Goal: Transaction & Acquisition: Purchase product/service

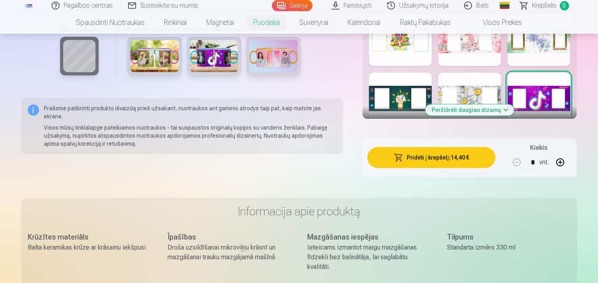
scroll to position [446, 0]
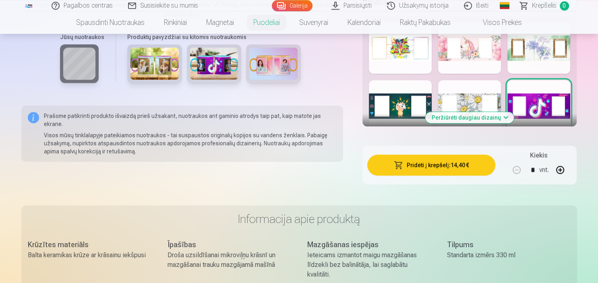
click at [432, 165] on button "Pridėti į krepšelį : 14,40 €" at bounding box center [431, 165] width 128 height 21
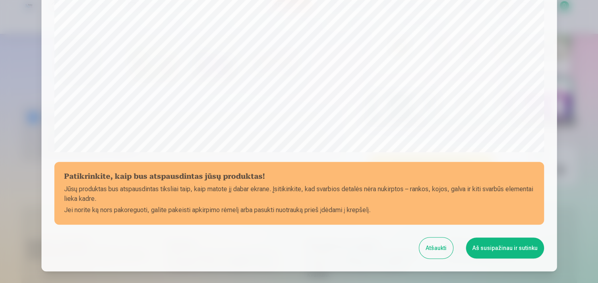
scroll to position [296, 0]
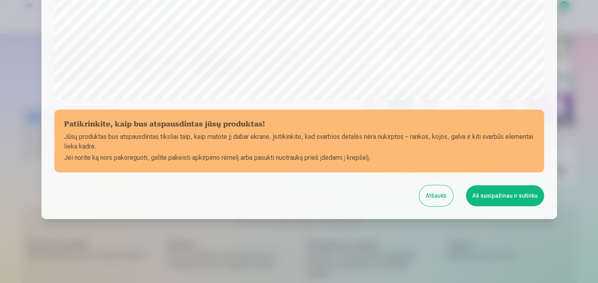
click at [508, 194] on button "Aš susipažinau ir sutinku" at bounding box center [505, 195] width 78 height 21
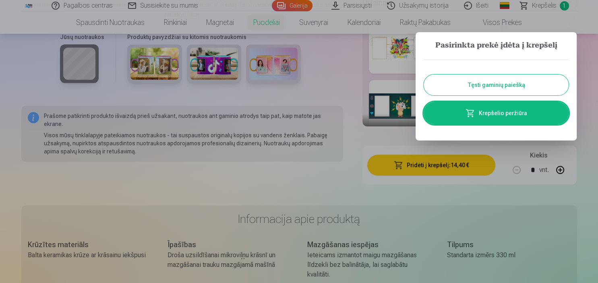
click at [509, 89] on button "Tęsti gaminių paiešką" at bounding box center [495, 84] width 145 height 21
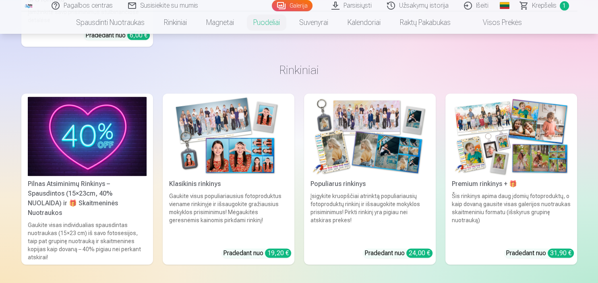
scroll to position [1083, 0]
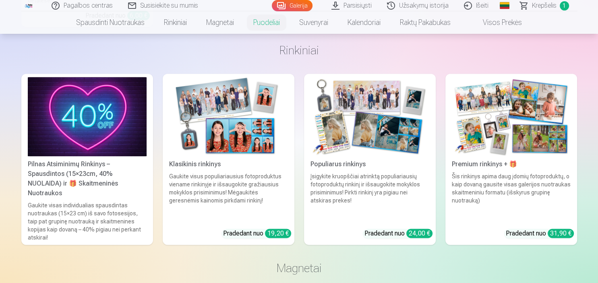
click at [261, 136] on img at bounding box center [228, 116] width 119 height 79
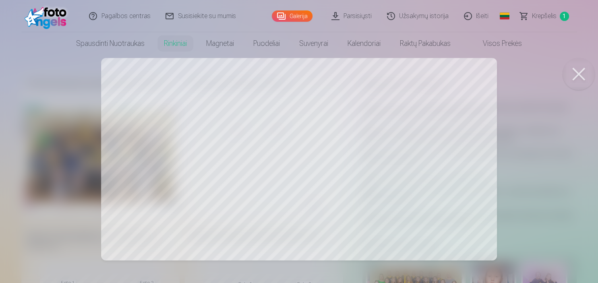
click at [583, 64] on button at bounding box center [578, 74] width 32 height 32
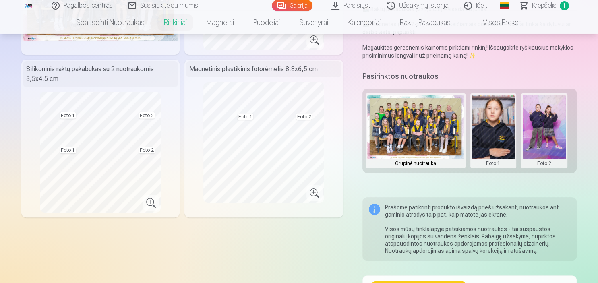
scroll to position [170, 0]
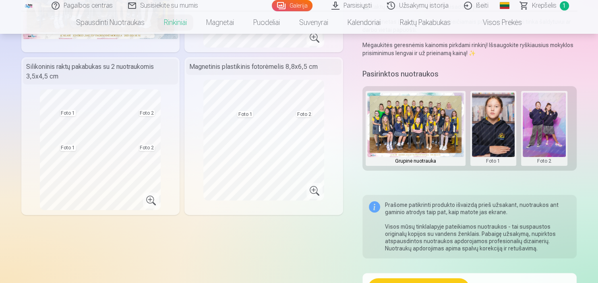
click at [492, 140] on button at bounding box center [493, 129] width 43 height 72
click at [495, 128] on button "Pakeisti nuotrauką" at bounding box center [492, 128] width 75 height 23
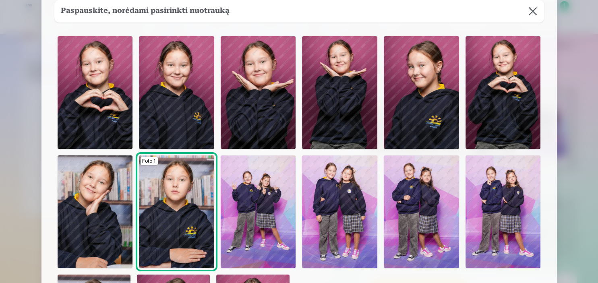
scroll to position [19, 0]
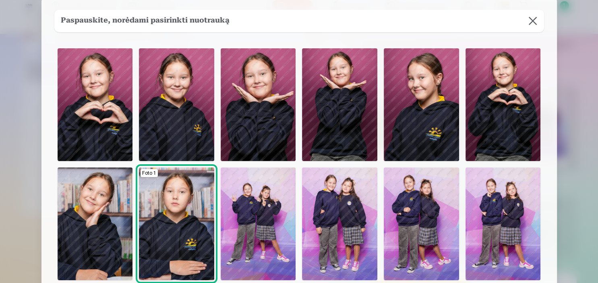
drag, startPoint x: 596, startPoint y: 87, endPoint x: 597, endPoint y: 98, distance: 11.3
click at [597, 98] on div at bounding box center [299, 141] width 598 height 283
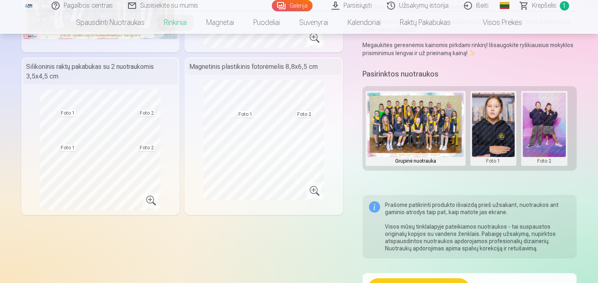
click at [495, 146] on button at bounding box center [493, 129] width 43 height 72
click at [494, 128] on button "Pakeisti nuotrauką" at bounding box center [492, 128] width 75 height 23
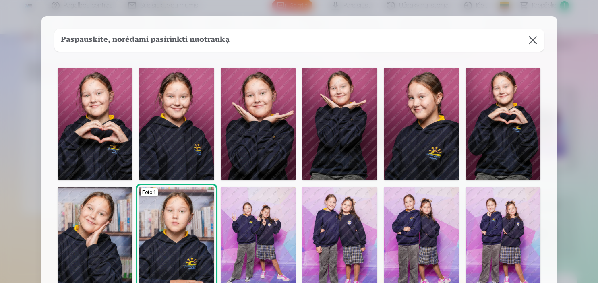
click at [430, 131] on img at bounding box center [421, 124] width 75 height 113
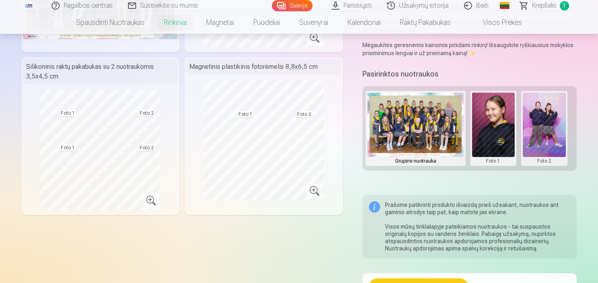
click at [538, 128] on button at bounding box center [543, 129] width 43 height 72
click at [538, 128] on button "Pakeisti nuotrauką" at bounding box center [543, 128] width 75 height 23
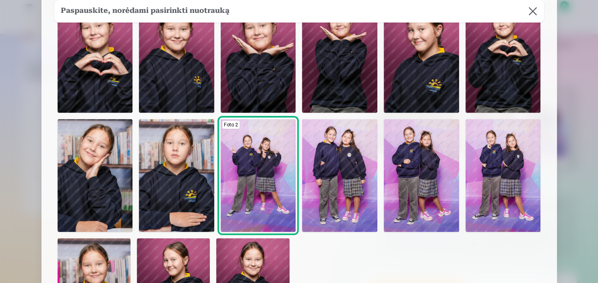
scroll to position [47, 0]
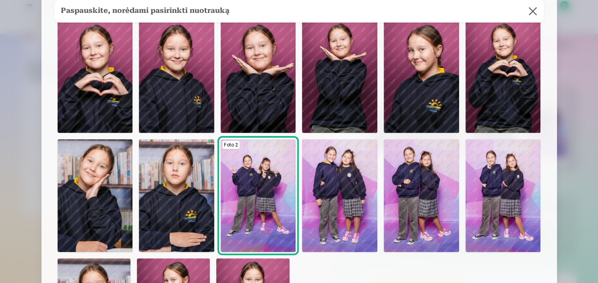
drag, startPoint x: 596, startPoint y: 63, endPoint x: 597, endPoint y: 91, distance: 27.8
click at [597, 91] on div at bounding box center [299, 141] width 598 height 283
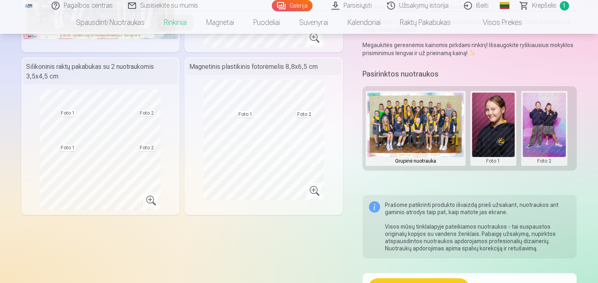
click at [540, 115] on button at bounding box center [543, 129] width 43 height 72
click at [541, 122] on button "Pakeisti nuotrauką" at bounding box center [543, 128] width 75 height 23
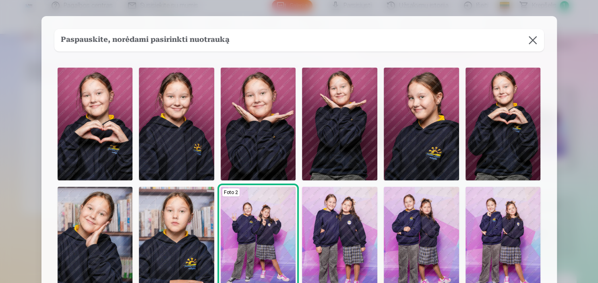
click at [94, 233] on img at bounding box center [95, 243] width 75 height 113
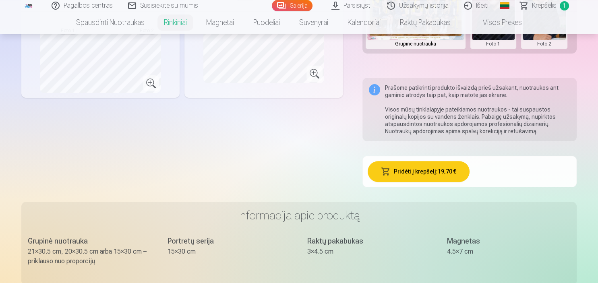
scroll to position [294, 0]
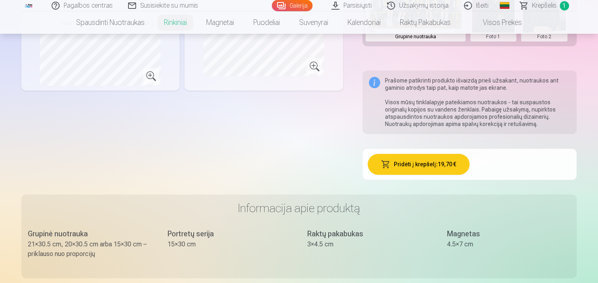
click at [433, 169] on button "Pridėti į krepšelį : 19,70 €" at bounding box center [418, 164] width 102 height 21
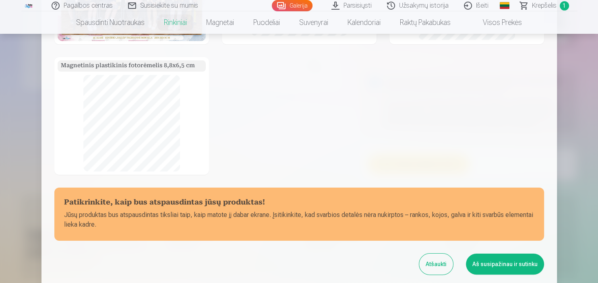
scroll to position [181, 0]
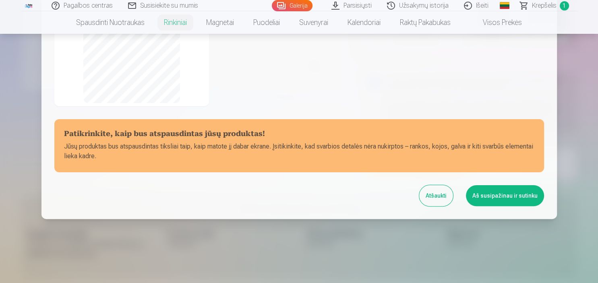
click at [493, 196] on button "Aš susipažinau ir sutinku" at bounding box center [505, 195] width 78 height 21
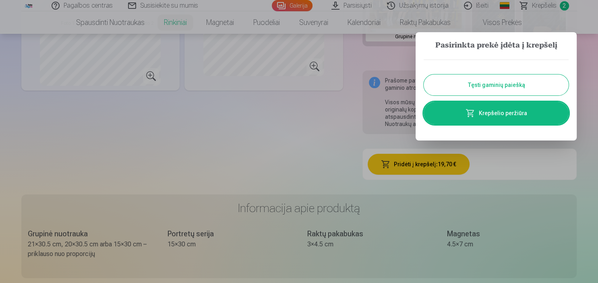
click at [516, 83] on button "Tęsti gaminių paiešką" at bounding box center [495, 84] width 145 height 21
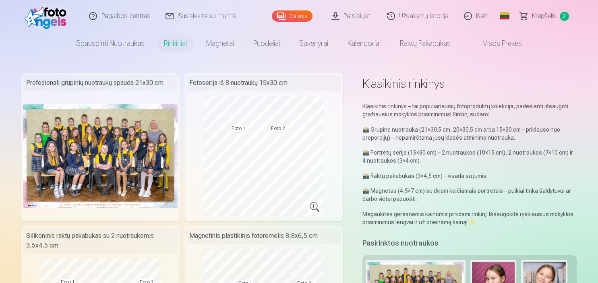
scroll to position [0, 0]
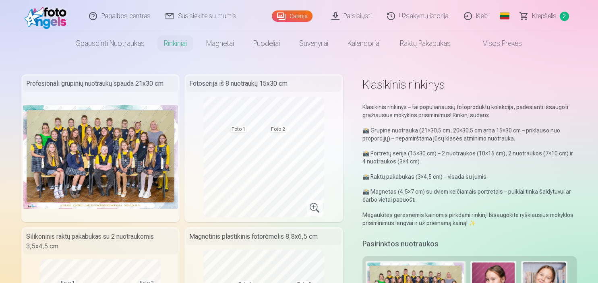
click at [543, 17] on span "Krepšelis" at bounding box center [544, 16] width 25 height 10
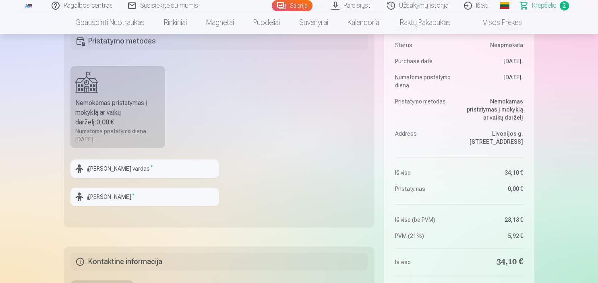
scroll to position [255, 0]
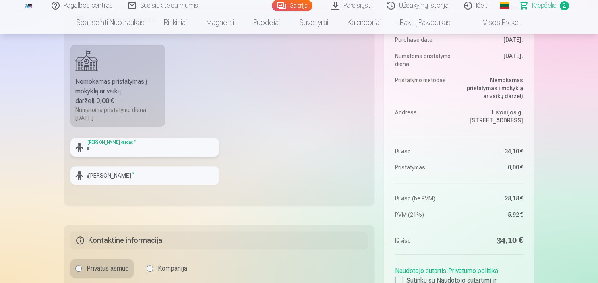
click at [122, 149] on input "text" at bounding box center [144, 147] width 148 height 19
type input "*******"
click at [159, 186] on div at bounding box center [144, 188] width 148 height 6
click at [171, 175] on input "text" at bounding box center [144, 175] width 148 height 19
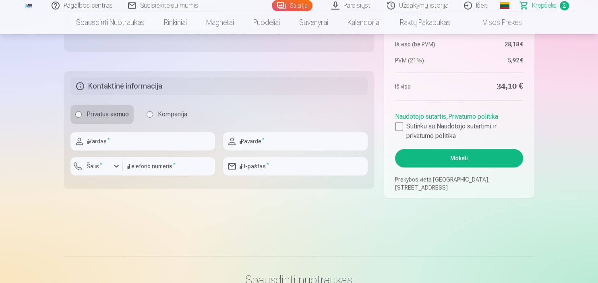
scroll to position [398, 0]
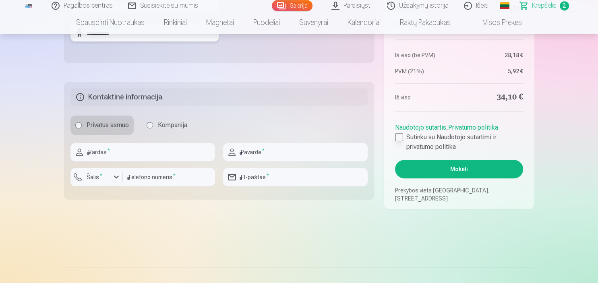
type input "**********"
click at [402, 139] on div at bounding box center [399, 137] width 8 height 8
click at [146, 160] on input "text" at bounding box center [142, 152] width 144 height 19
type input "****"
click at [295, 153] on input "text" at bounding box center [295, 152] width 144 height 19
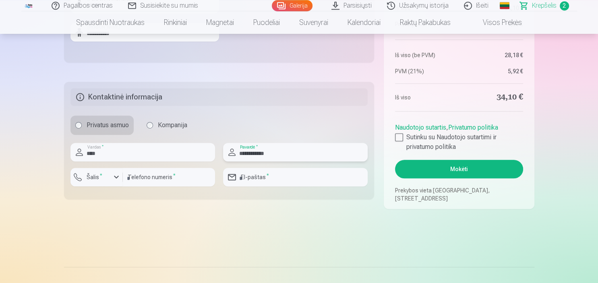
type input "**********"
click at [154, 179] on input "number" at bounding box center [169, 177] width 92 height 19
click at [117, 175] on div "button" at bounding box center [116, 177] width 10 height 10
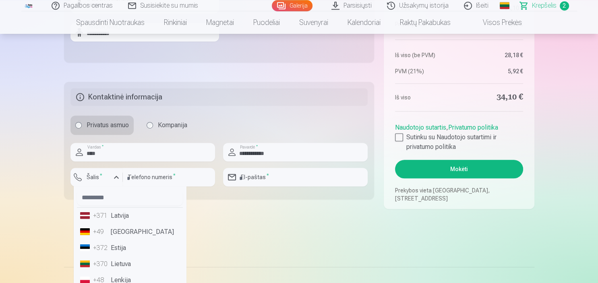
click at [126, 263] on li "+370 Lietuva" at bounding box center [130, 264] width 106 height 16
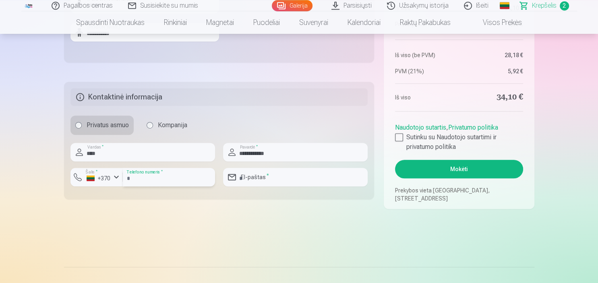
click at [152, 183] on input "number" at bounding box center [169, 177] width 92 height 19
type input "********"
click at [284, 174] on input "email" at bounding box center [295, 177] width 144 height 19
type input "**********"
click at [459, 168] on button "Mokėti" at bounding box center [459, 169] width 128 height 19
